Goal: Check status

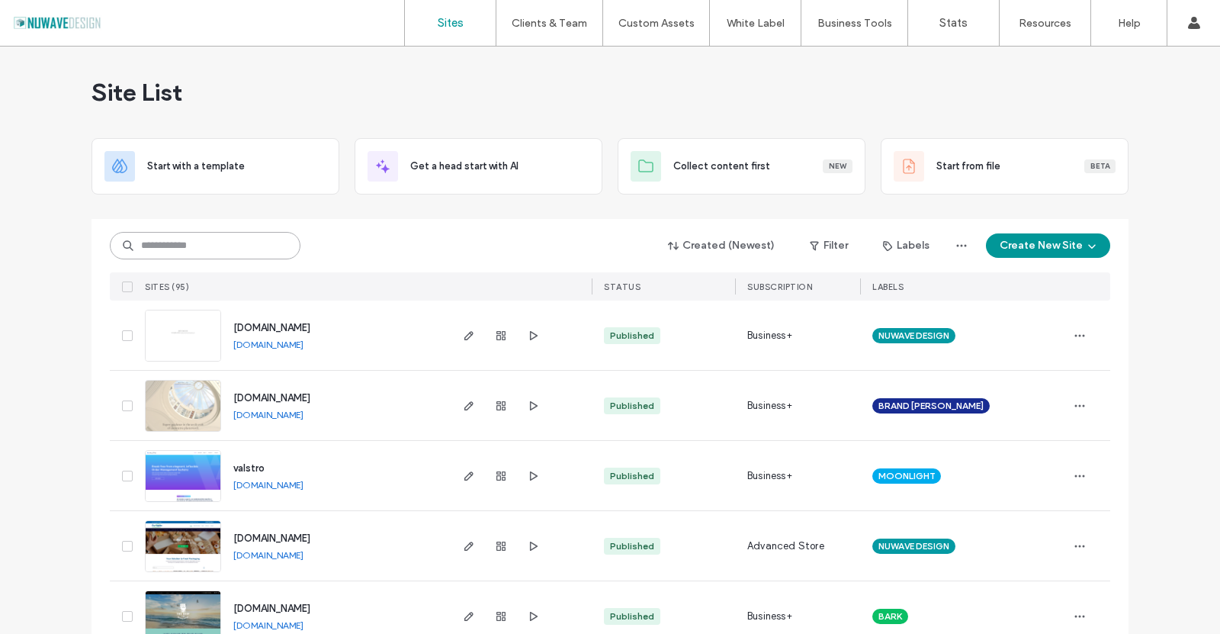
click at [210, 234] on input at bounding box center [205, 245] width 191 height 27
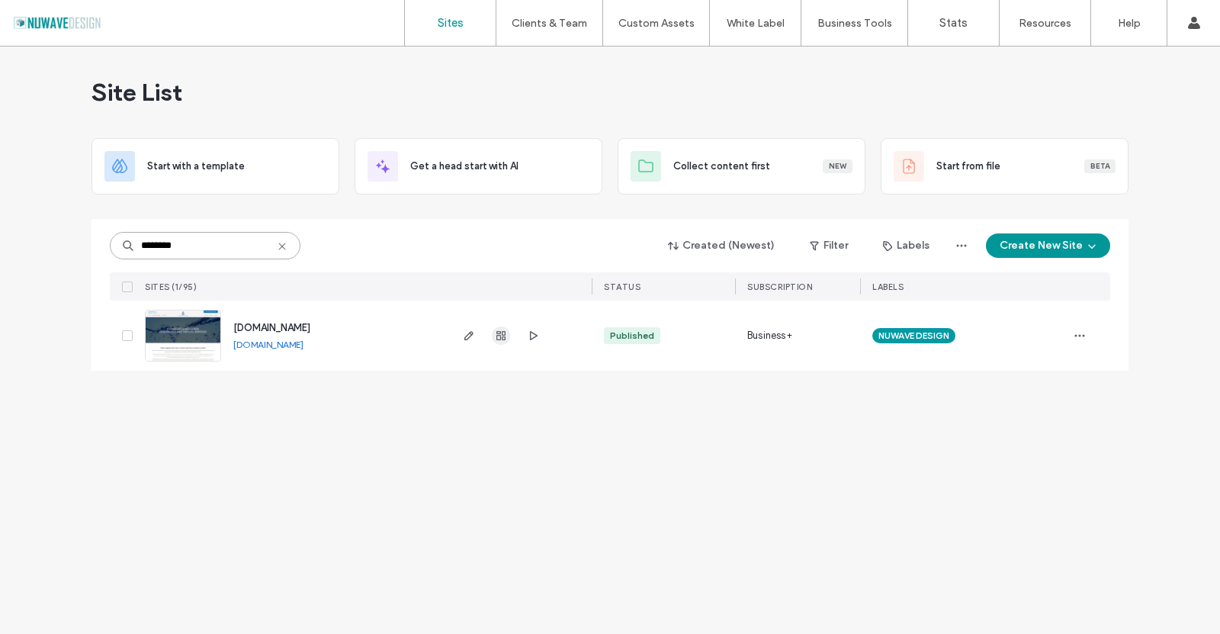
type input "********"
click at [509, 332] on span "button" at bounding box center [501, 335] width 18 height 18
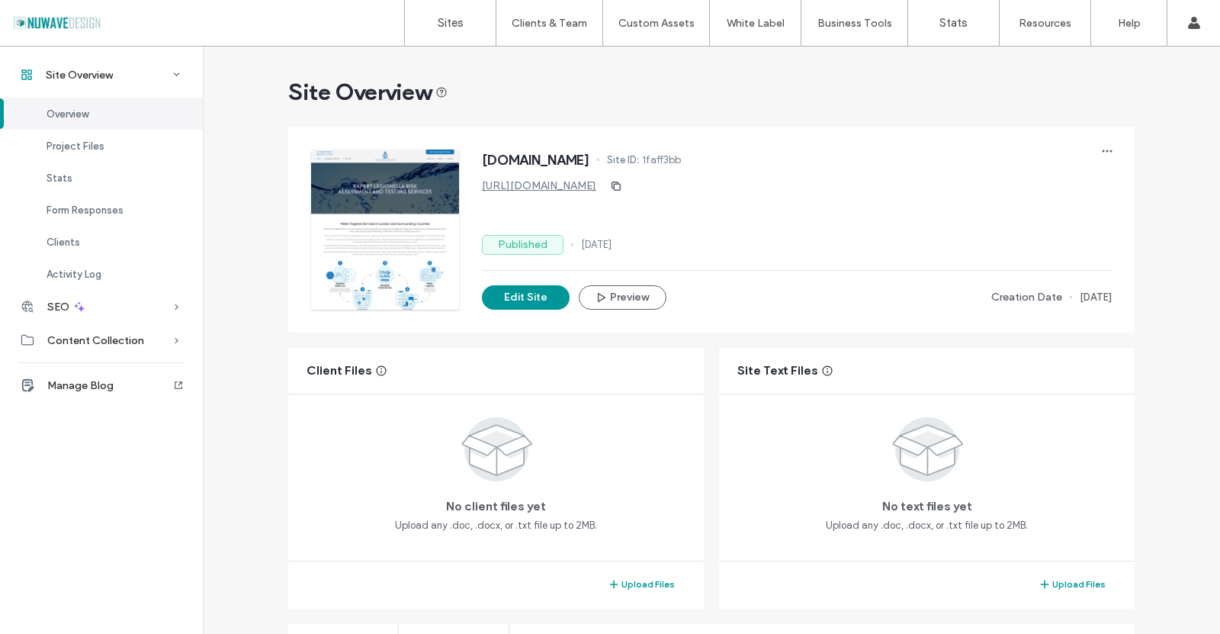
click at [509, 332] on div "[DOMAIN_NAME] Site ID: 1faff3bb [URL][DOMAIN_NAME] Published [DATE] Edit Site P…" at bounding box center [711, 230] width 846 height 206
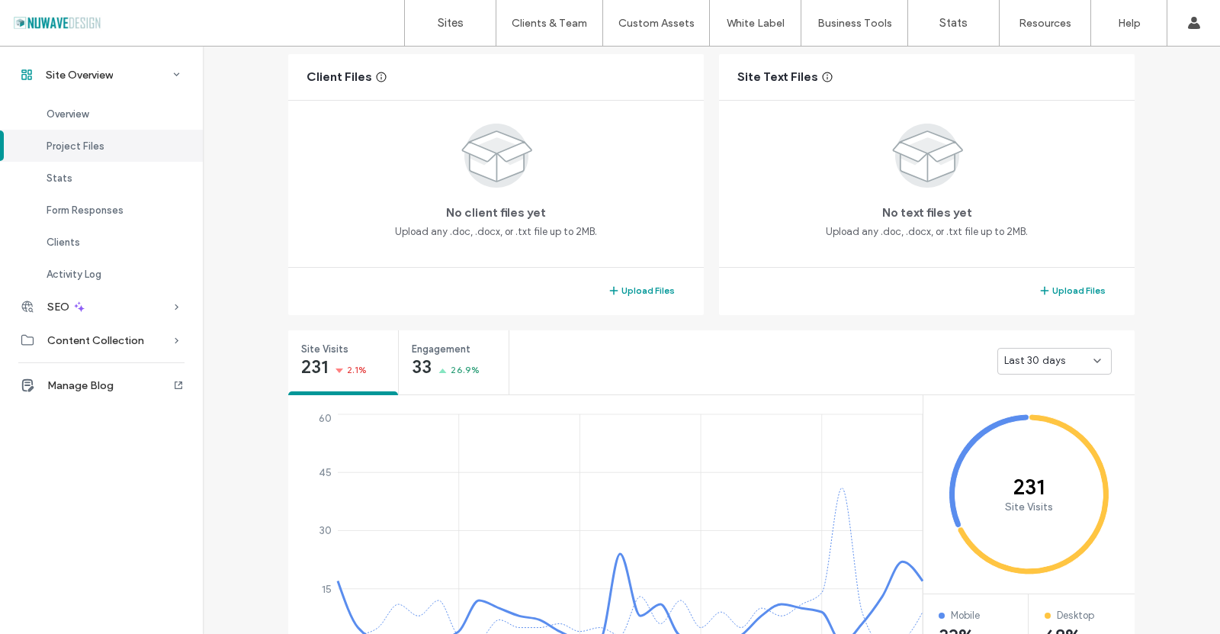
scroll to position [522, 0]
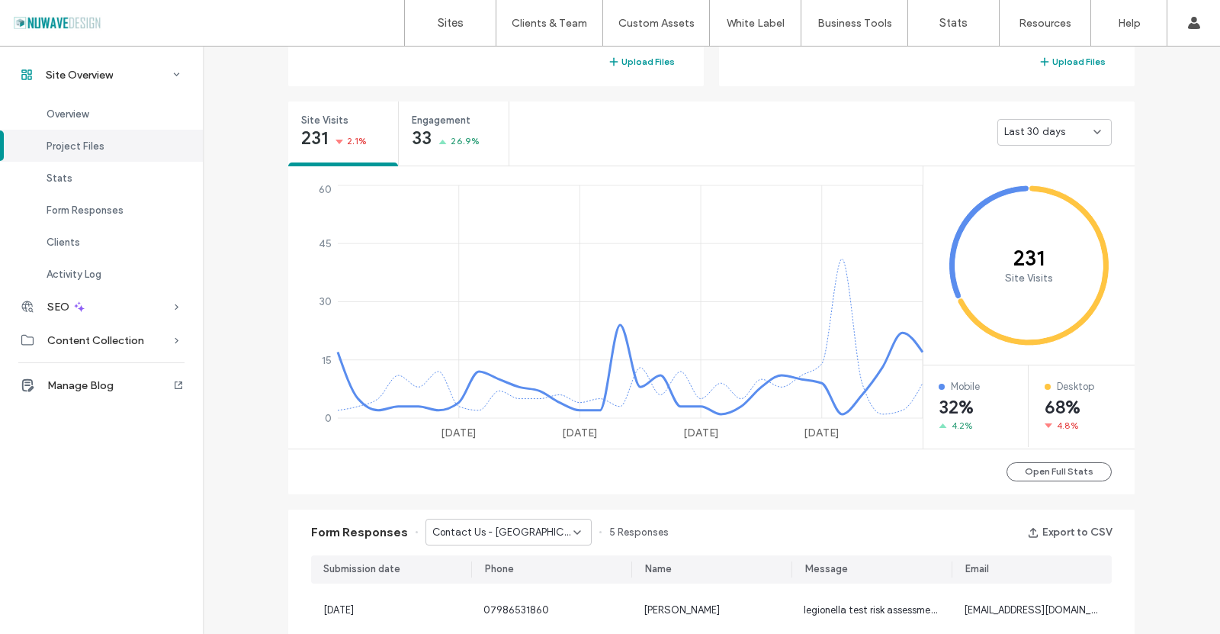
click at [1095, 130] on icon at bounding box center [1097, 132] width 12 height 12
click at [1077, 187] on div "Last 7 days" at bounding box center [1049, 185] width 113 height 27
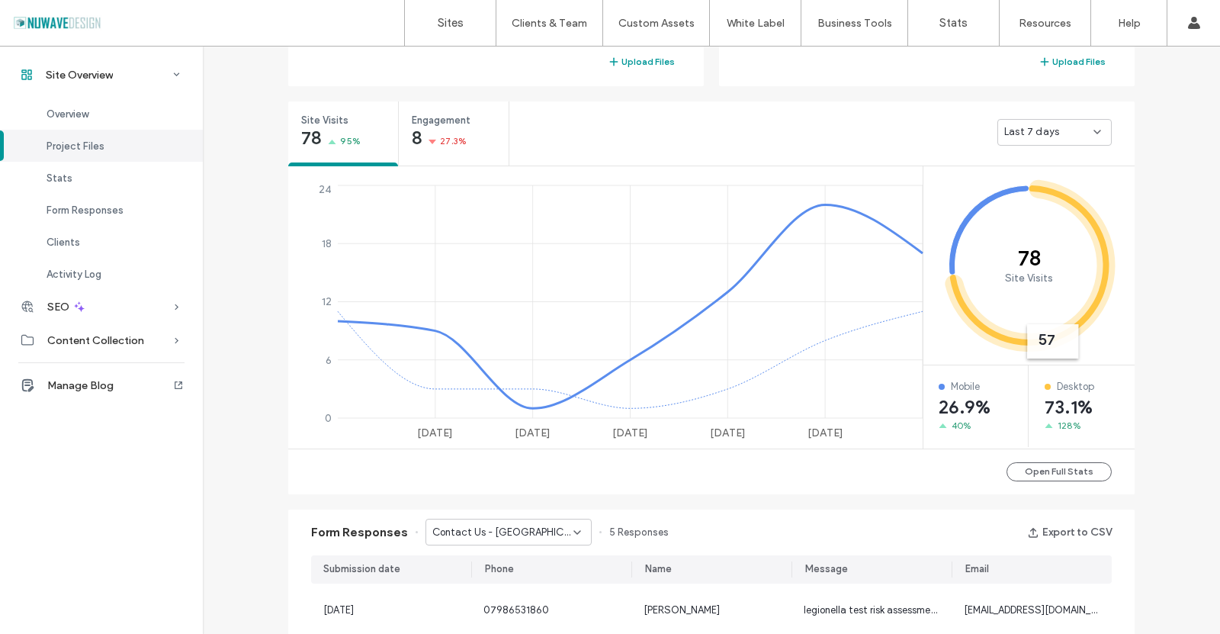
click at [1052, 136] on div "Last 7 days" at bounding box center [1048, 131] width 89 height 15
click at [1148, 165] on div "Site Overview [DOMAIN_NAME] Site ID: 1faff3bb [URL][DOMAIN_NAME] Published [DAT…" at bounding box center [711, 604] width 1017 height 2161
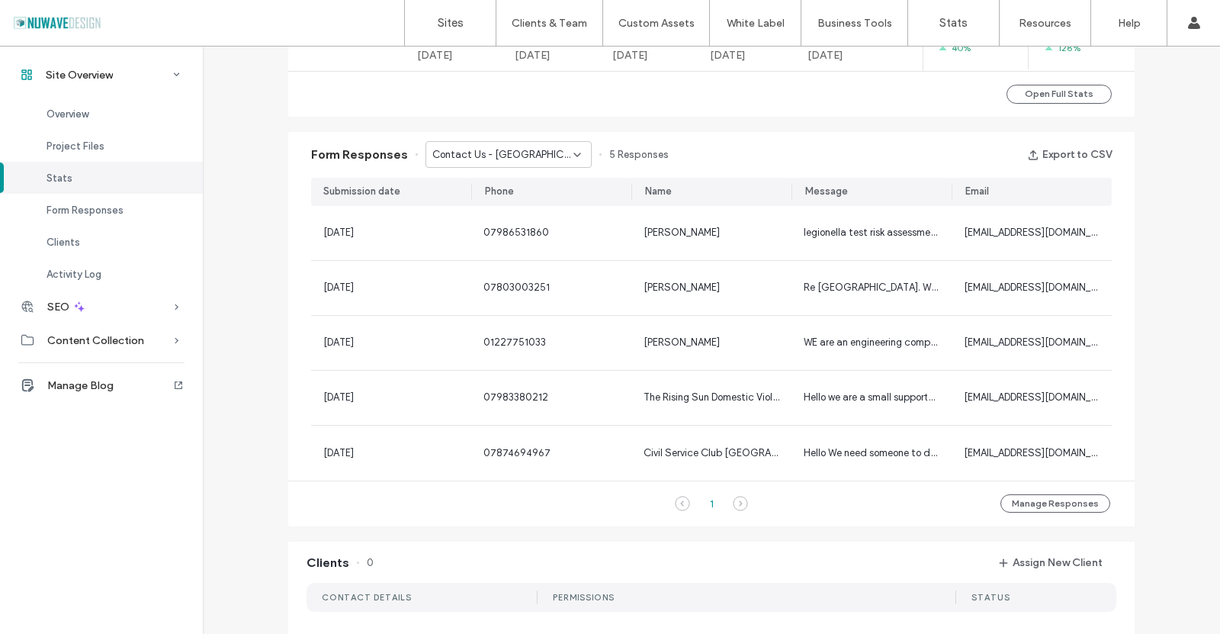
scroll to position [903, 0]
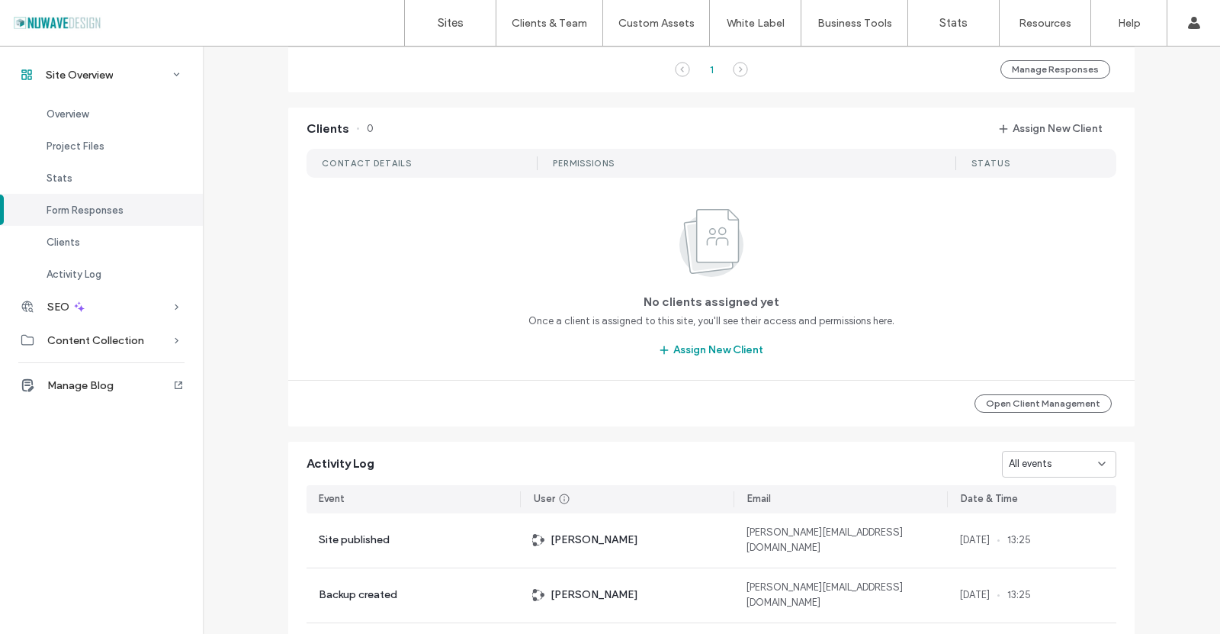
scroll to position [1361, 0]
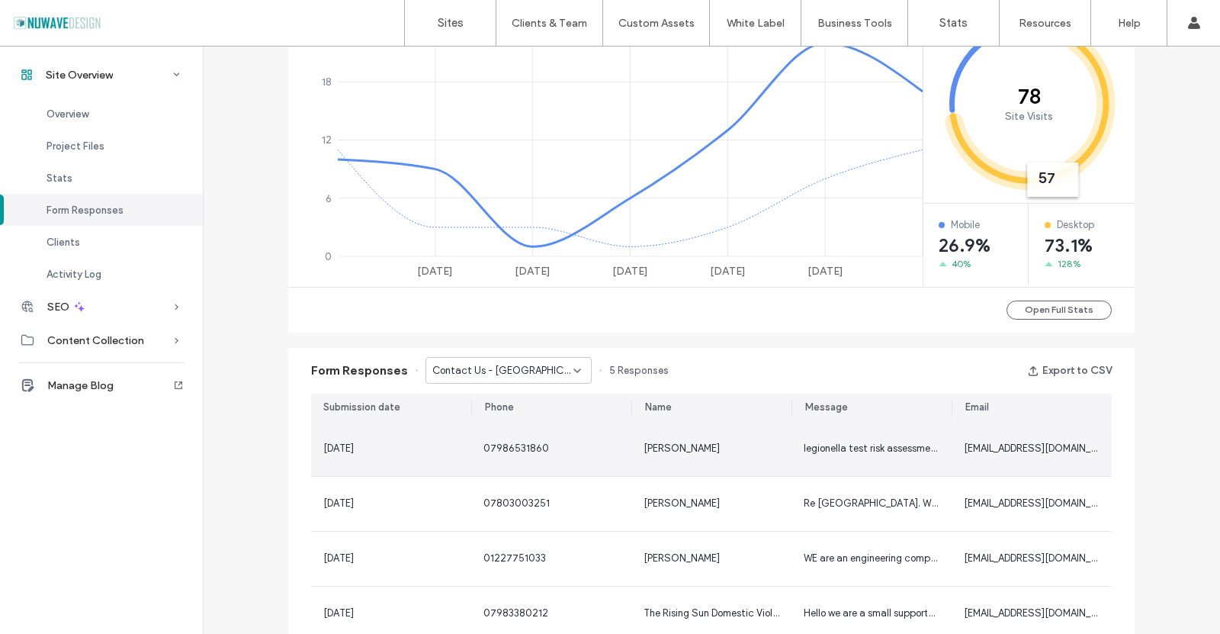
scroll to position [675, 0]
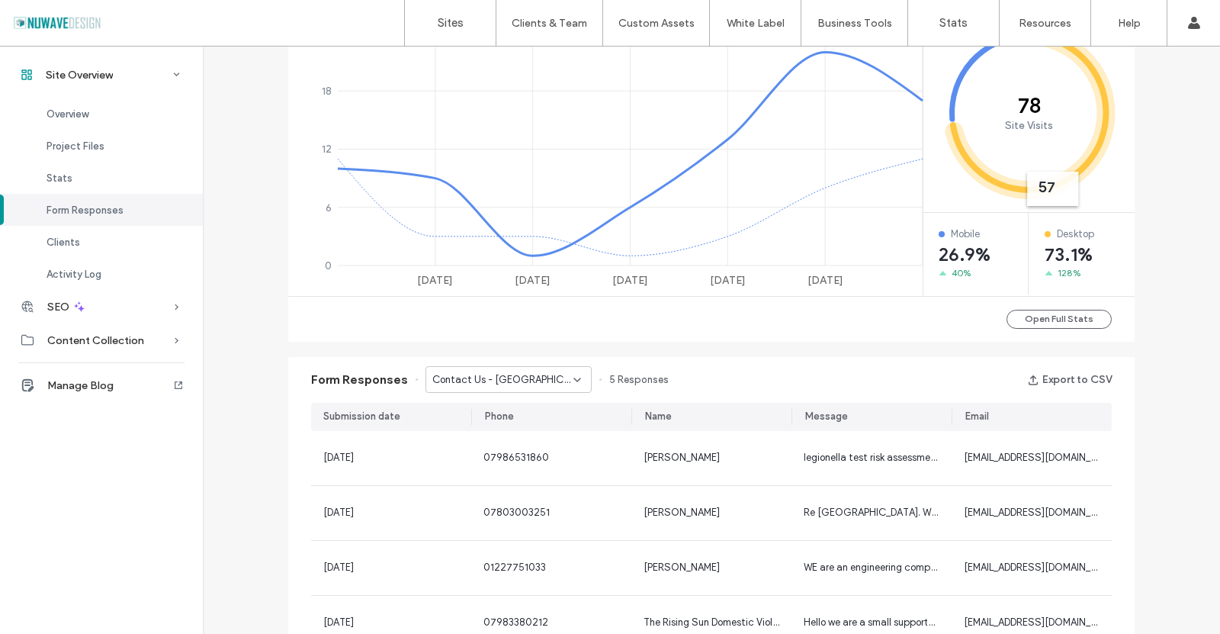
click at [560, 378] on div "Contact Us - [GEOGRAPHIC_DATA][PERSON_NAME]" at bounding box center [502, 379] width 141 height 15
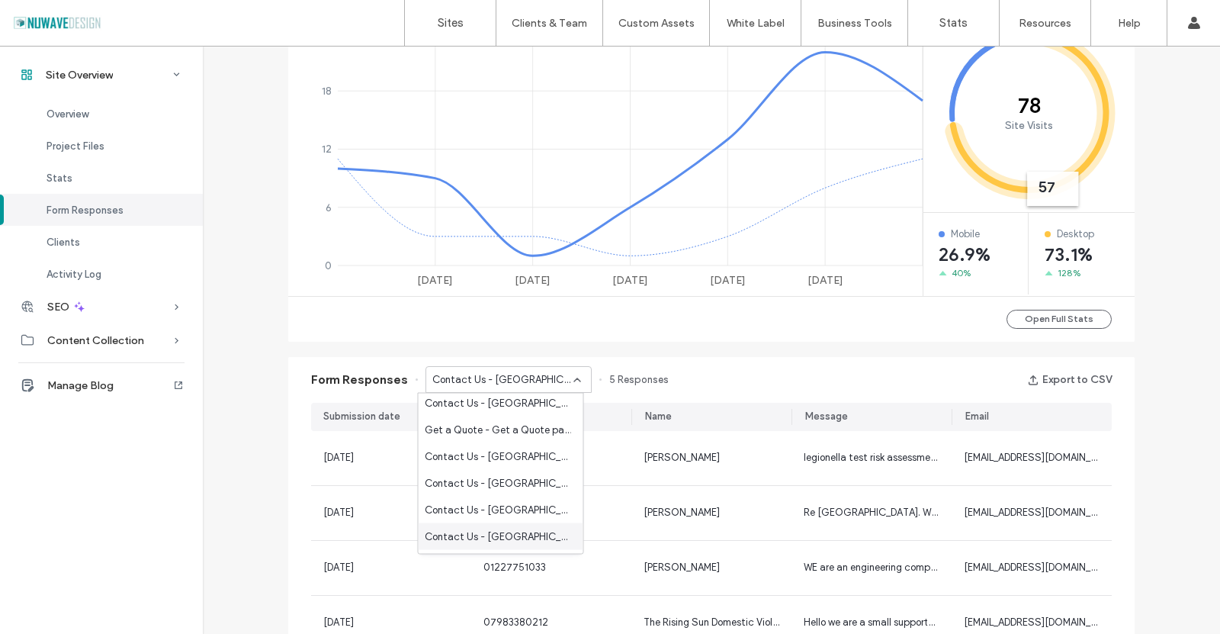
scroll to position [111, 0]
click at [519, 454] on span "Contact Us - [GEOGRAPHIC_DATA] page" at bounding box center [498, 455] width 146 height 15
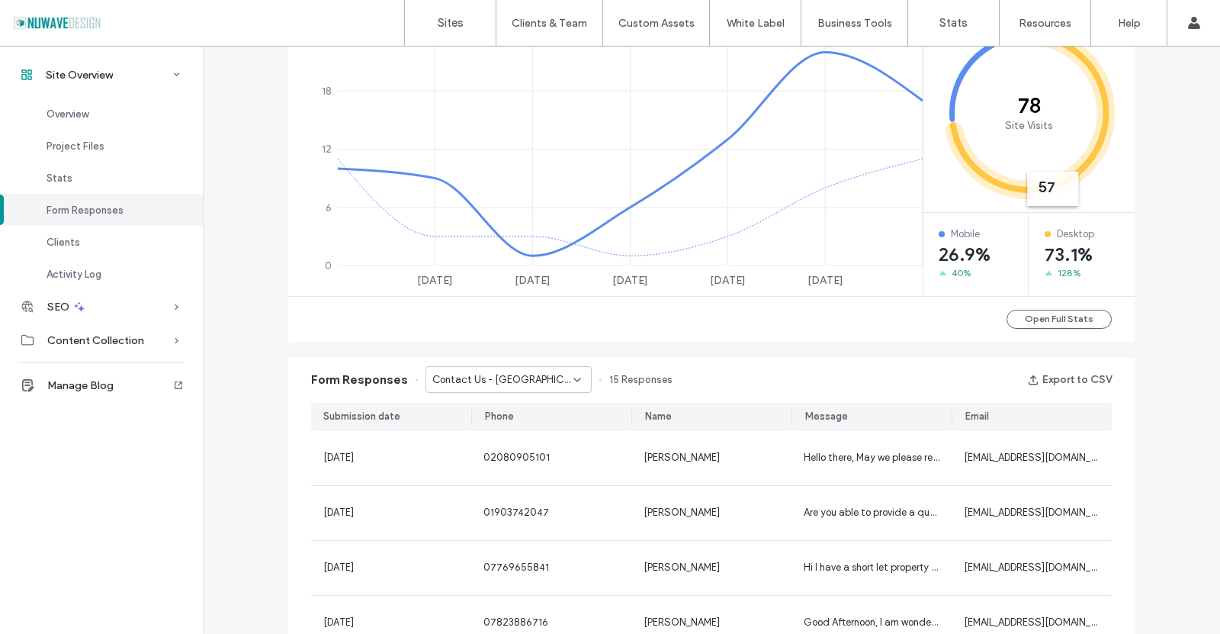
click at [548, 381] on div "Contact Us - [GEOGRAPHIC_DATA] page" at bounding box center [502, 379] width 141 height 15
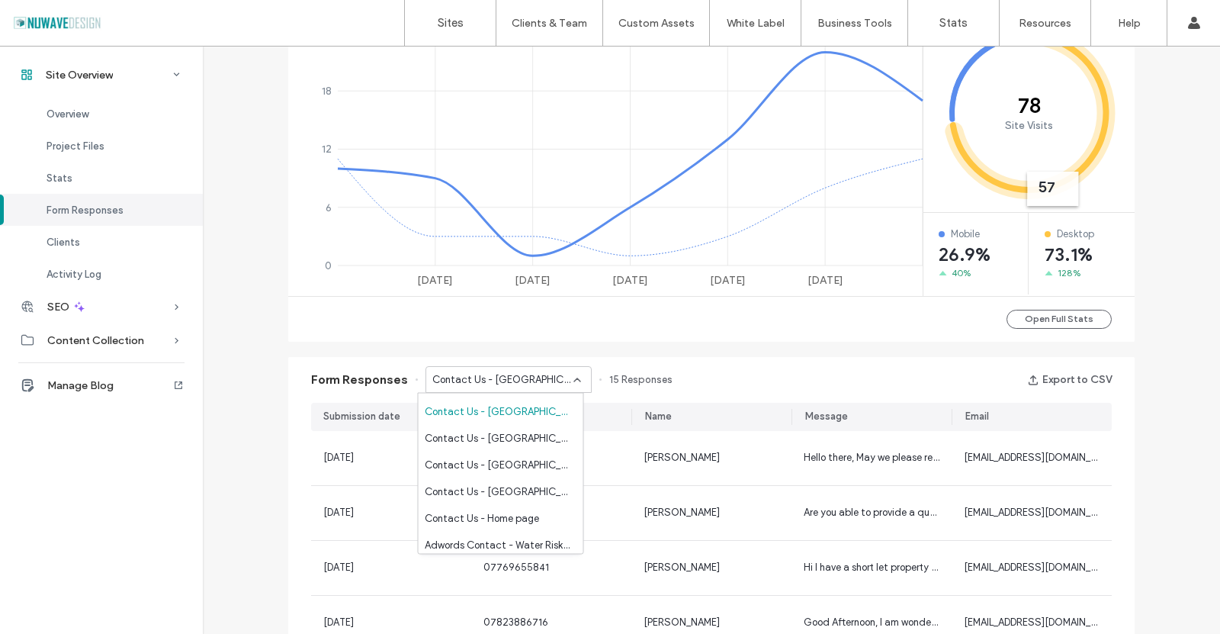
scroll to position [187, 0]
click at [513, 489] on span "Contact Us - Home page" at bounding box center [482, 486] width 114 height 15
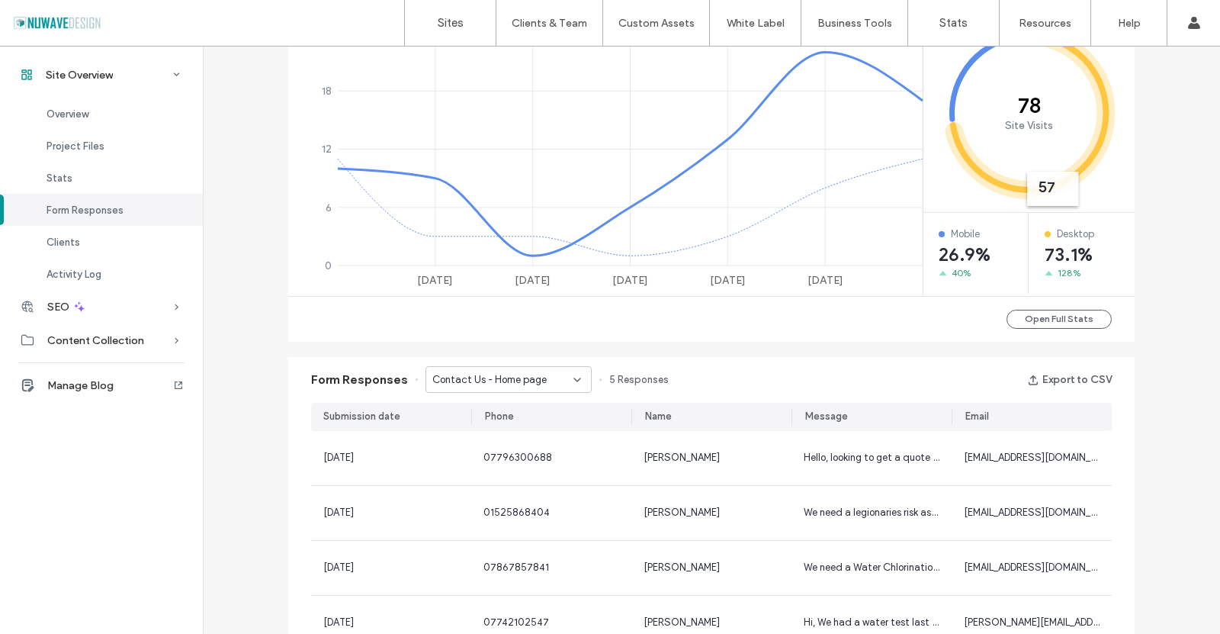
click at [571, 382] on icon at bounding box center [577, 380] width 12 height 12
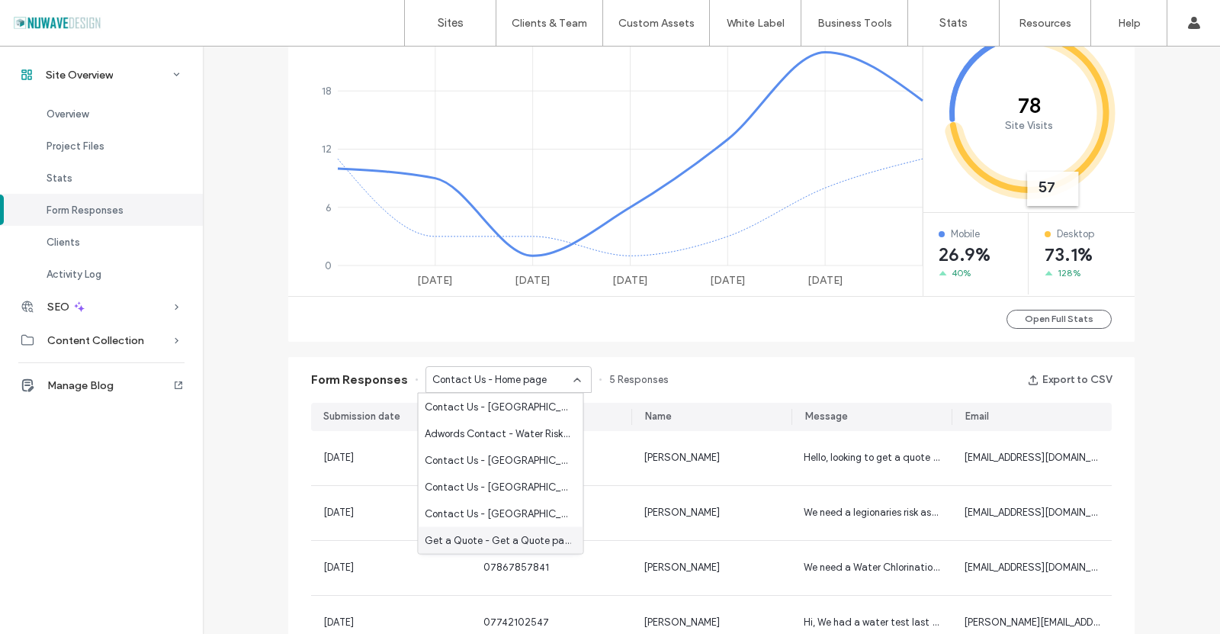
click at [550, 536] on span "Get a Quote - Get a Quote page" at bounding box center [498, 539] width 146 height 15
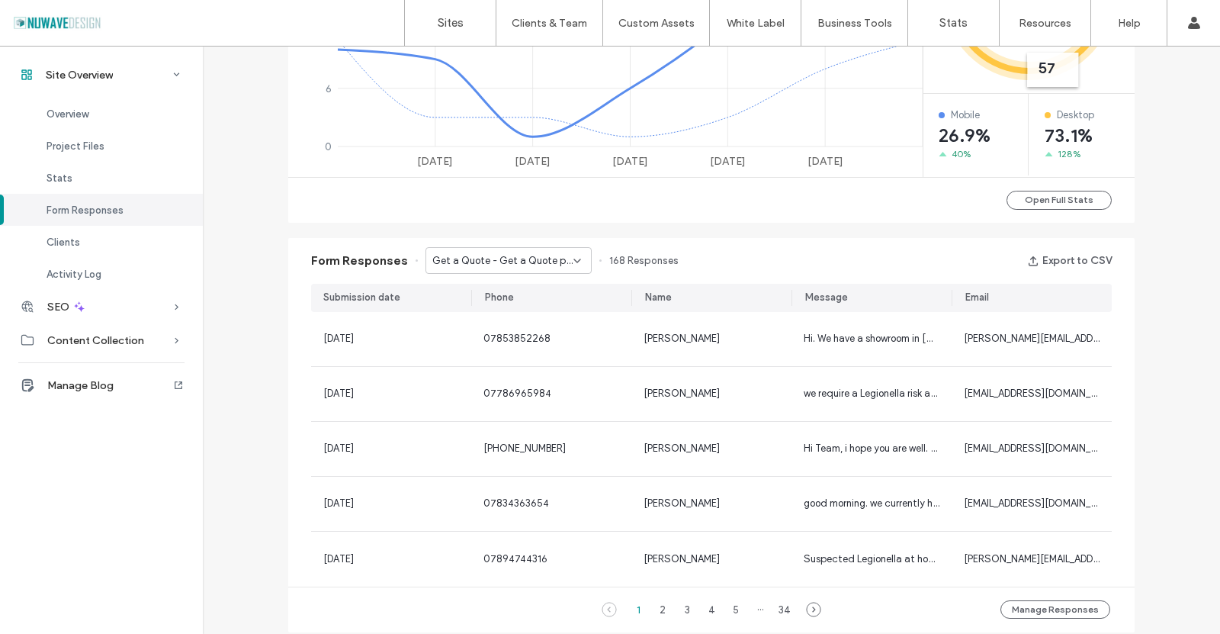
scroll to position [827, 0]
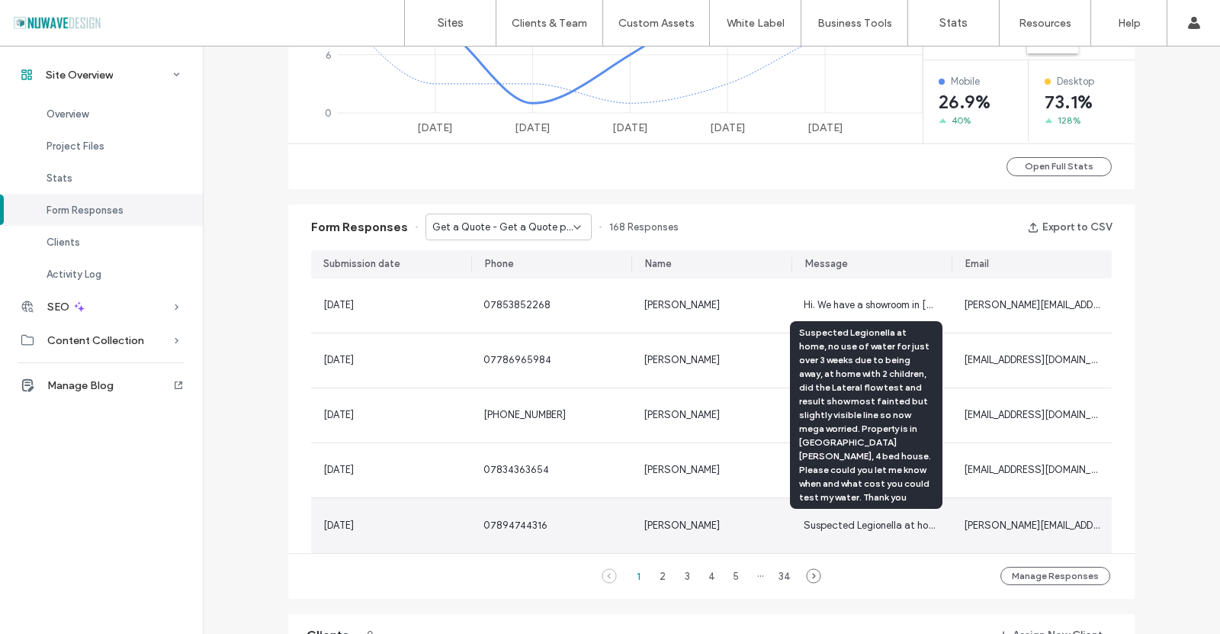
click at [854, 531] on div "Suspected Legionella at home, no use of water for just over 3 weeks due to bein…" at bounding box center [872, 525] width 136 height 15
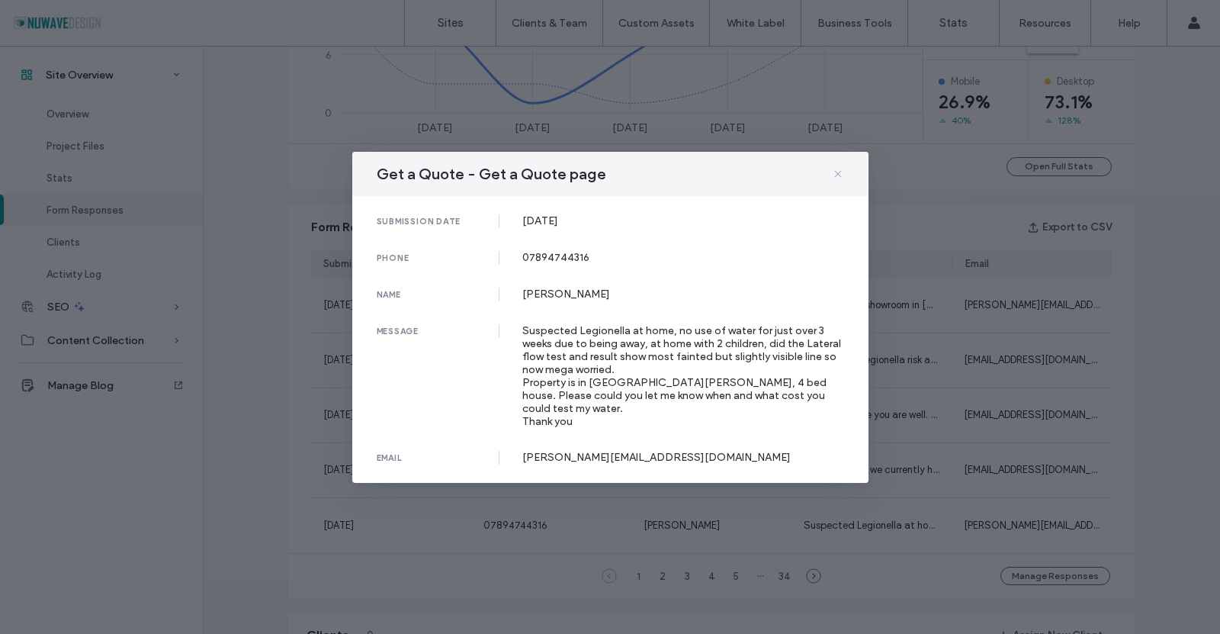
click at [841, 178] on icon at bounding box center [838, 174] width 12 height 12
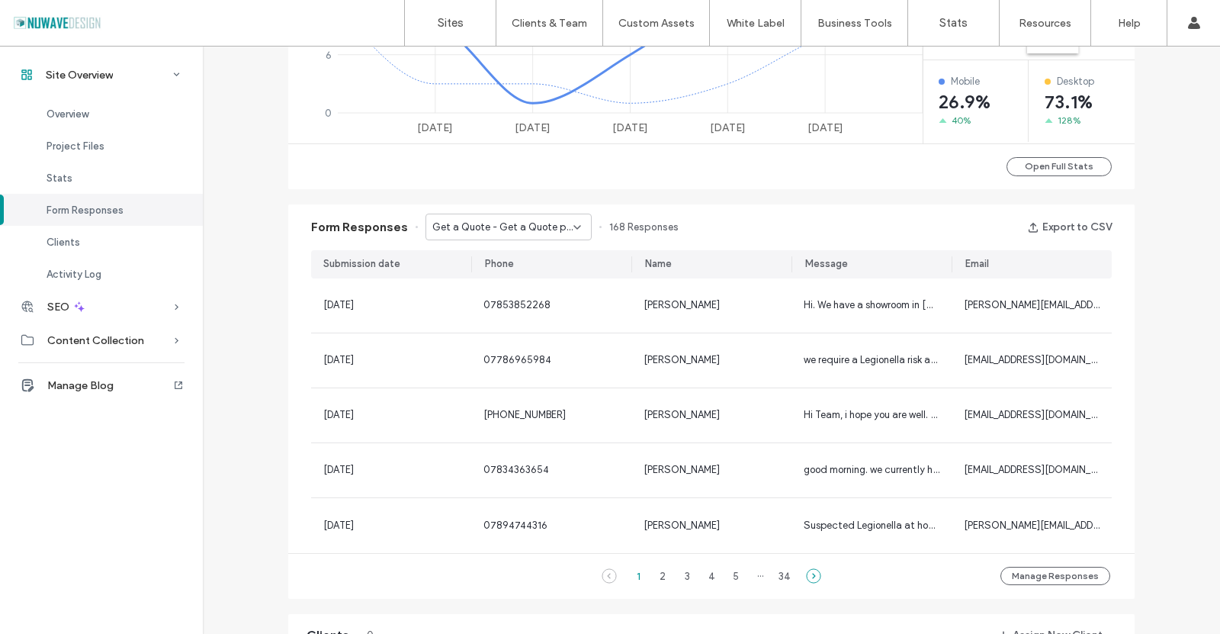
click at [808, 581] on icon at bounding box center [813, 575] width 15 height 15
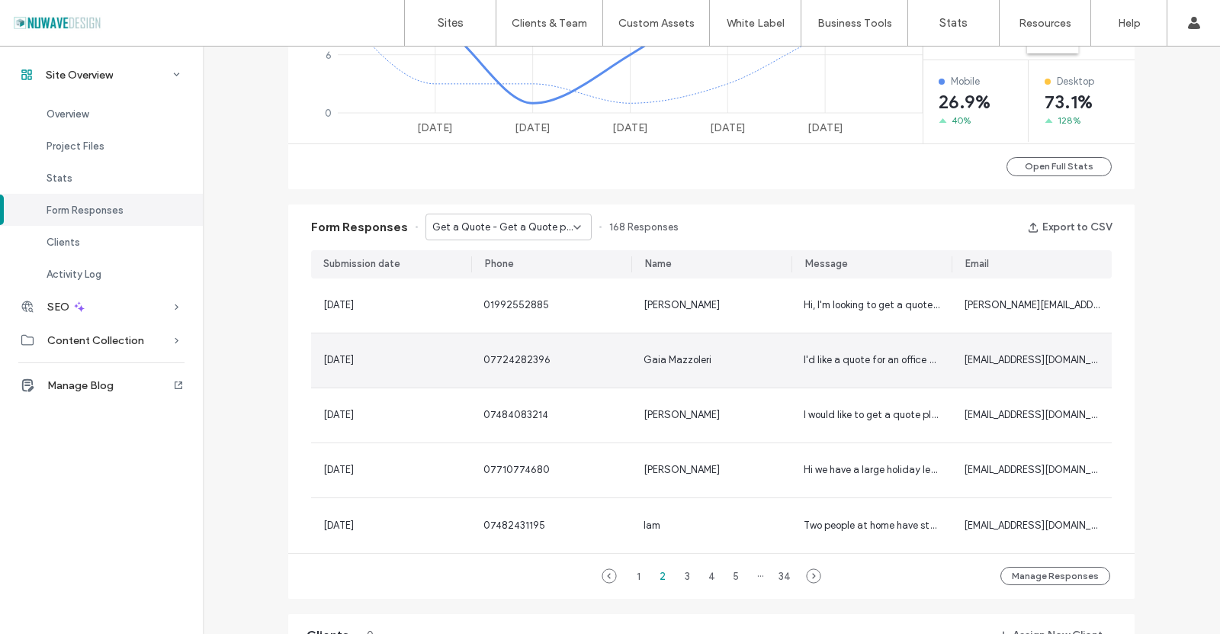
click at [878, 362] on span "I'd like a quote for an office space in [GEOGRAPHIC_DATA] for a Legionella risk…" at bounding box center [1027, 359] width 446 height 11
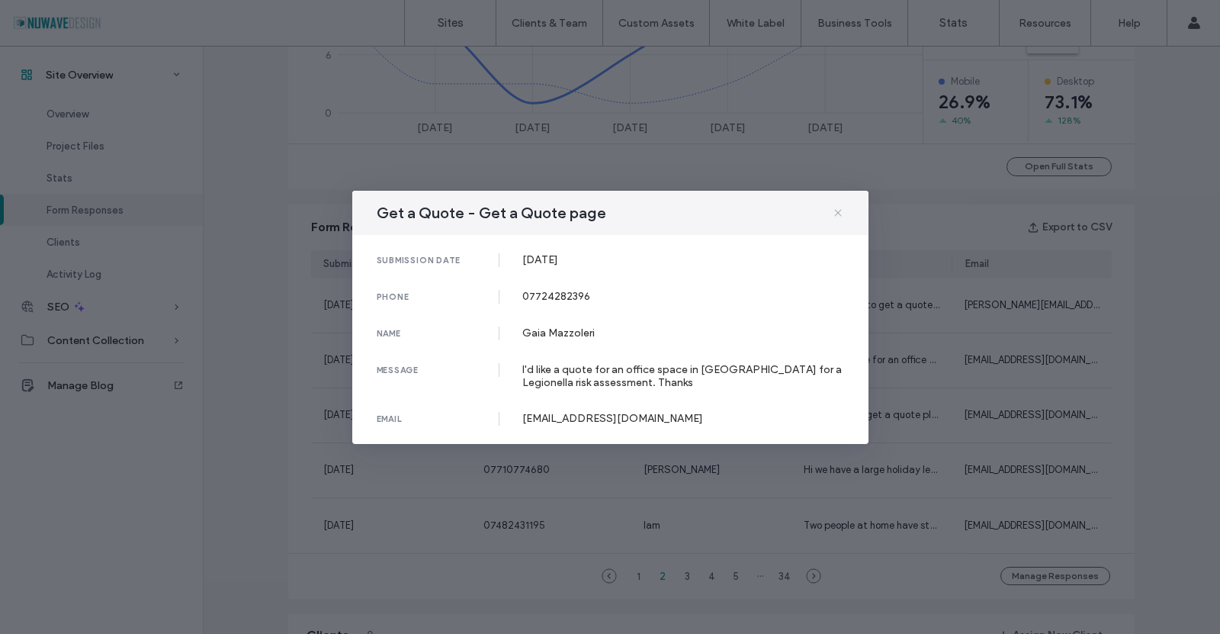
click at [833, 210] on icon at bounding box center [838, 213] width 12 height 12
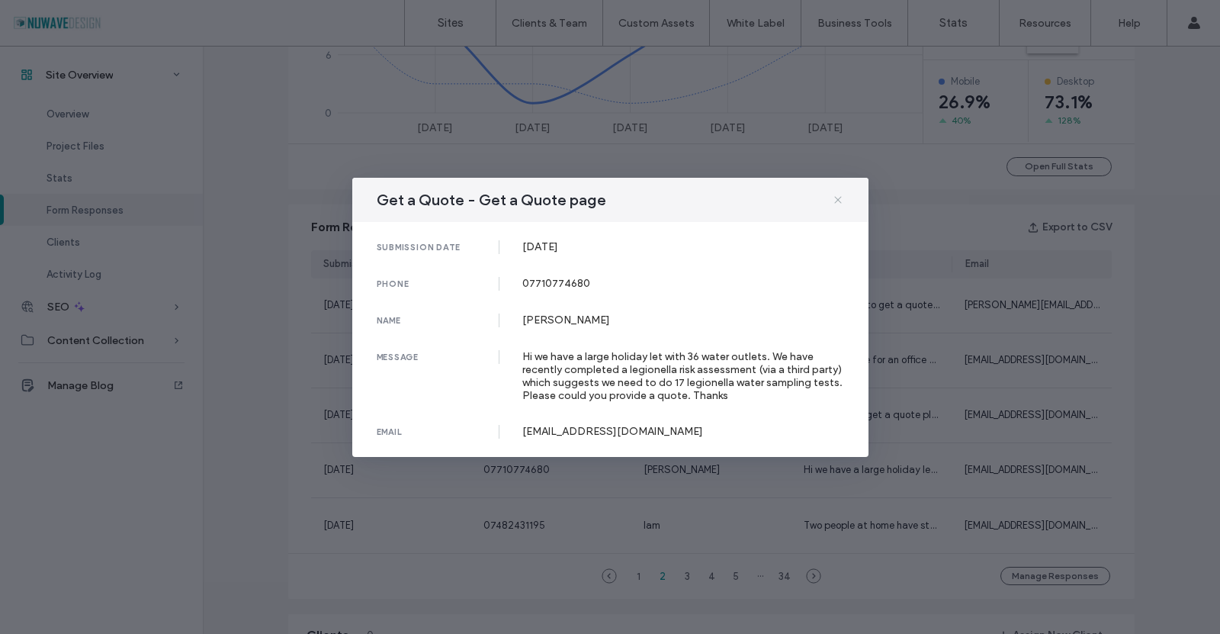
click at [834, 203] on use at bounding box center [837, 199] width 7 height 7
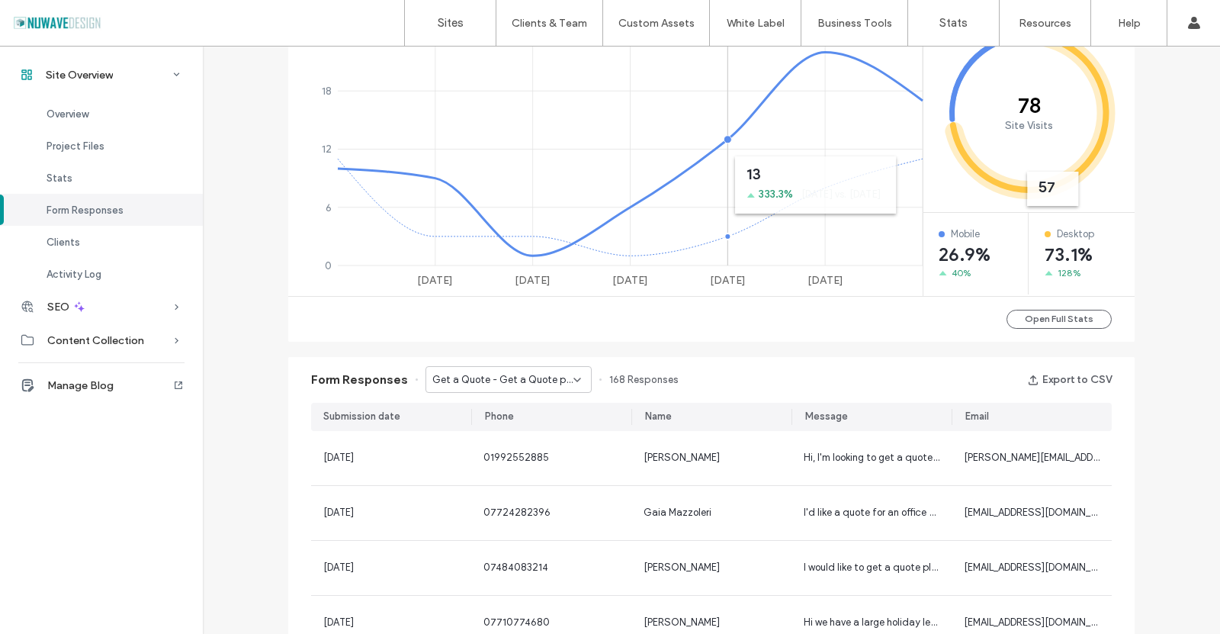
scroll to position [446, 0]
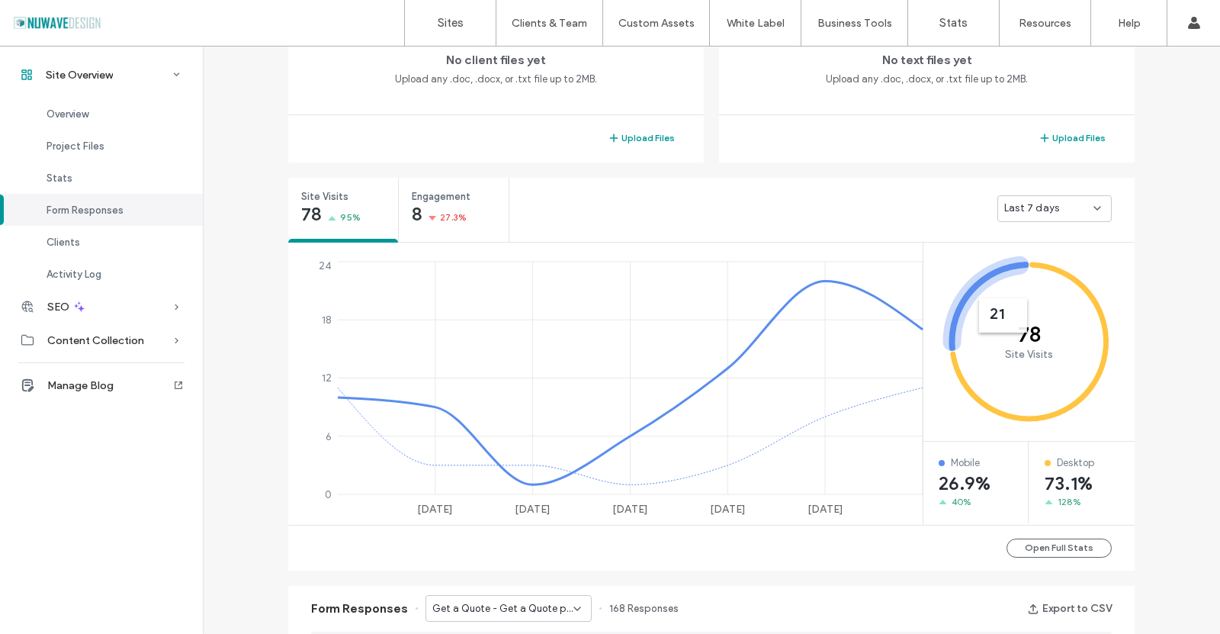
click at [1048, 202] on span "Last 7 days" at bounding box center [1031, 208] width 55 height 15
click at [1042, 291] on span "Last 30 days" at bounding box center [1029, 288] width 61 height 15
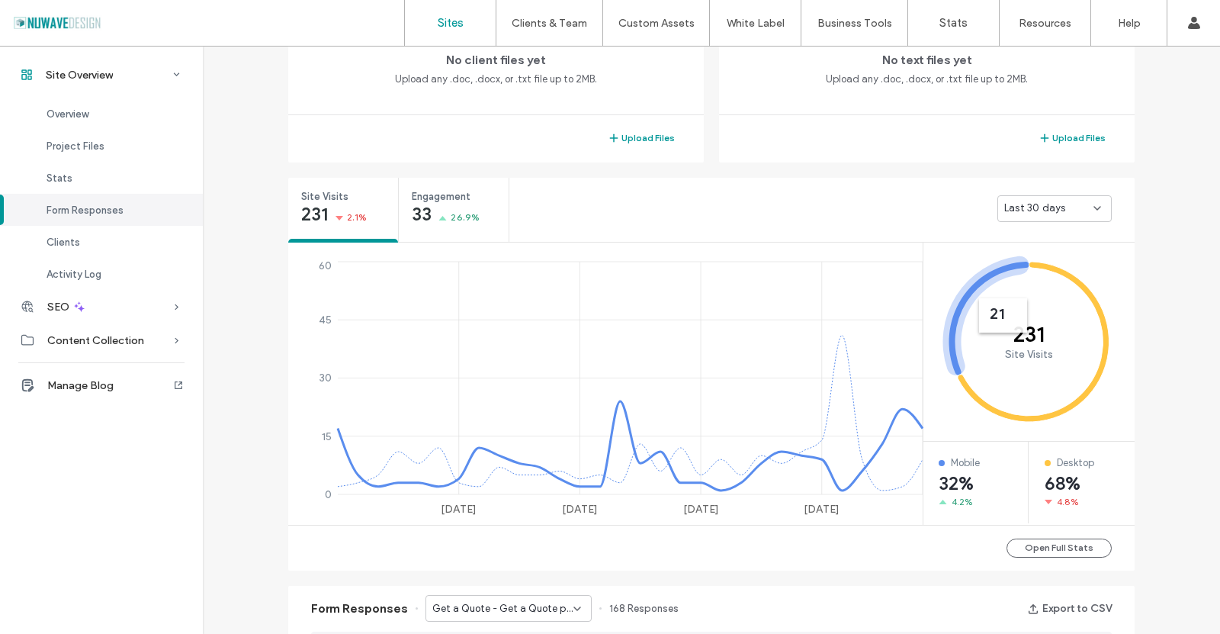
click at [453, 12] on link "Sites" at bounding box center [450, 23] width 91 height 46
